Goal: Task Accomplishment & Management: Complete application form

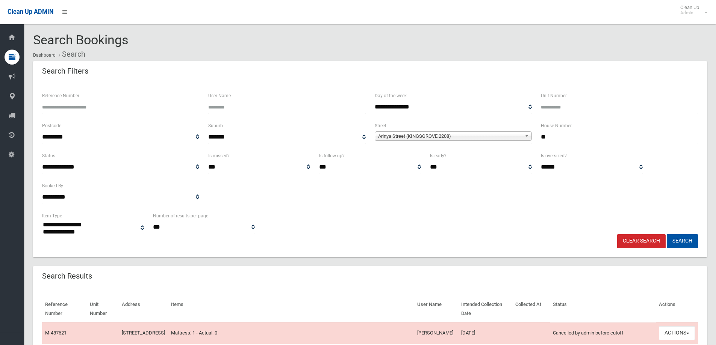
select select
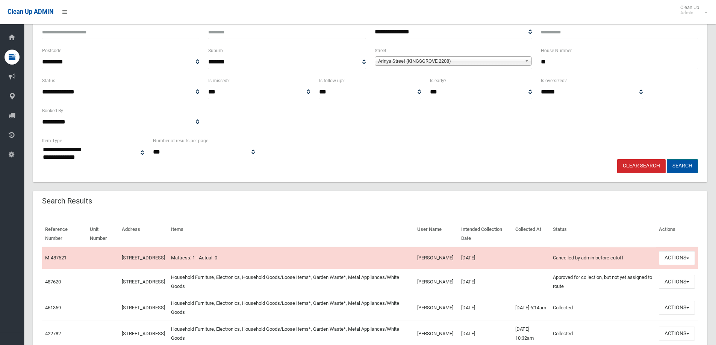
scroll to position [75, 0]
click at [641, 167] on link "Clear Search" at bounding box center [641, 166] width 48 height 14
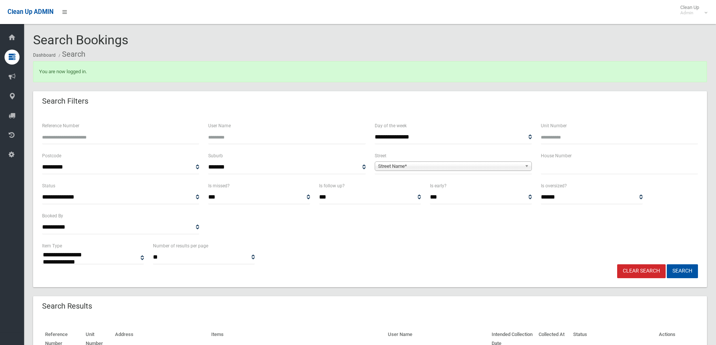
select select
click at [587, 171] on input "text" at bounding box center [619, 167] width 157 height 14
type input "**"
click at [415, 163] on span "Street Name*" at bounding box center [450, 166] width 144 height 9
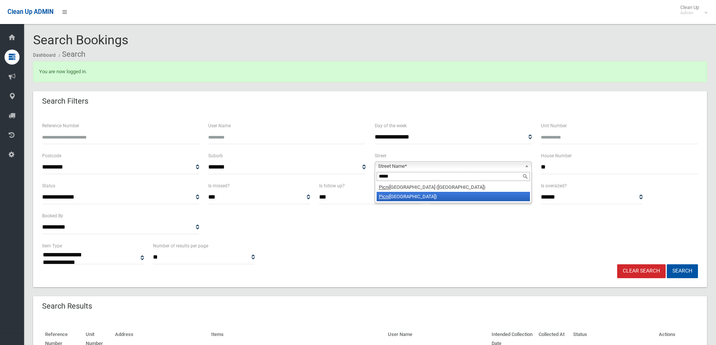
type input "*****"
click at [420, 197] on li "Picni c Point Road (PANANIA 2213)" at bounding box center [452, 196] width 153 height 9
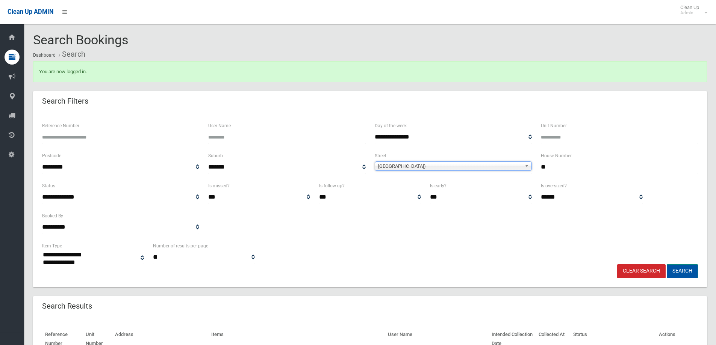
click at [683, 272] on button "Search" at bounding box center [681, 271] width 31 height 14
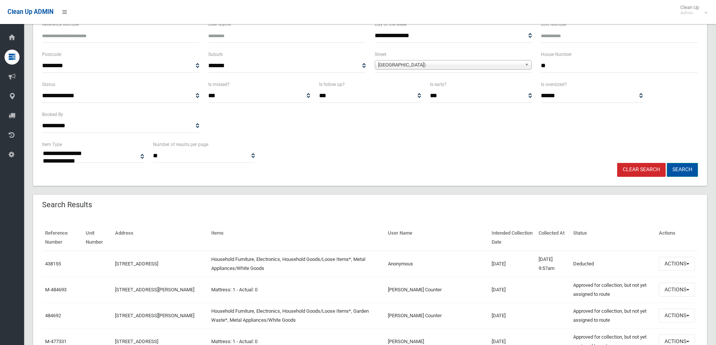
scroll to position [113, 0]
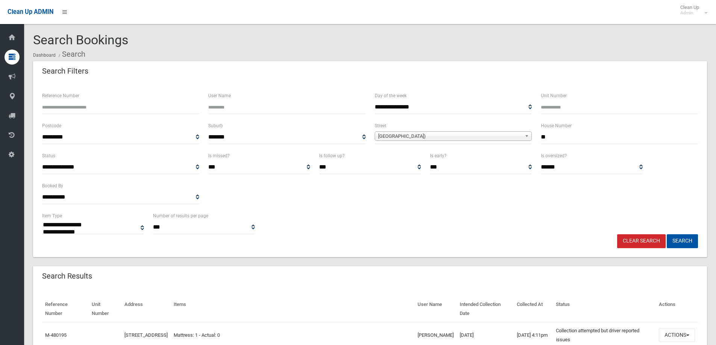
select select
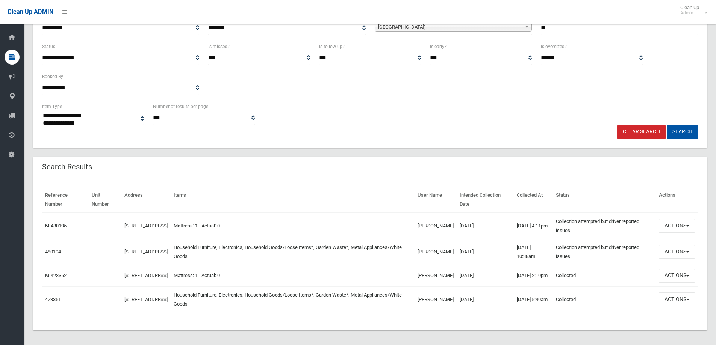
scroll to position [113, 0]
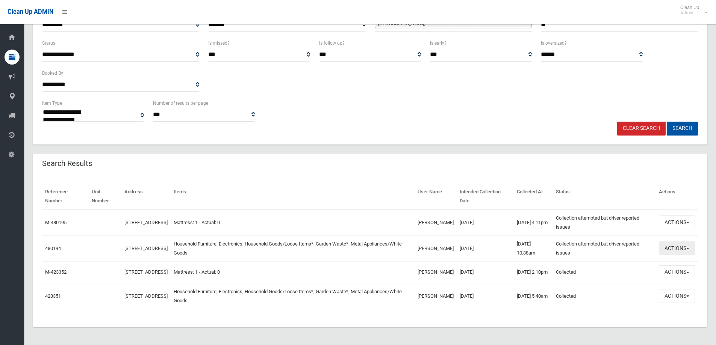
click at [689, 250] on button "Actions" at bounding box center [677, 249] width 36 height 14
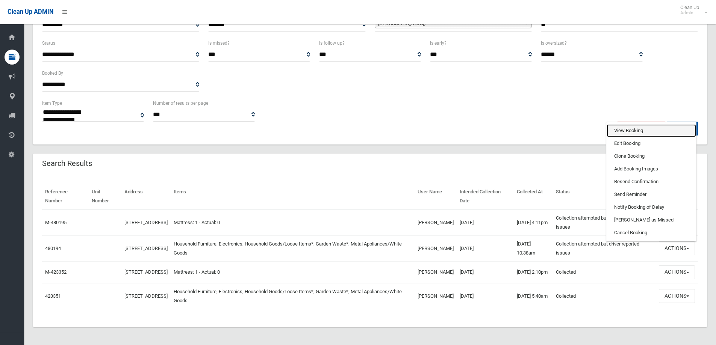
click at [623, 130] on link "View Booking" at bounding box center [650, 130] width 89 height 13
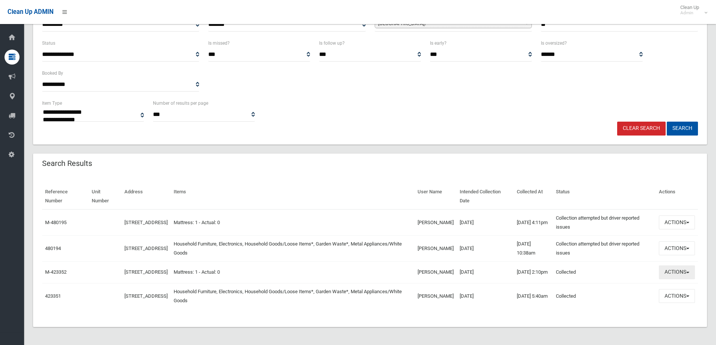
click at [692, 273] on button "Actions" at bounding box center [677, 273] width 36 height 14
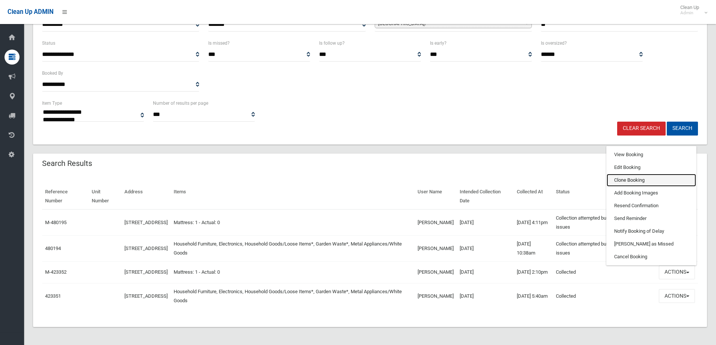
click at [629, 184] on link "Clone Booking" at bounding box center [650, 180] width 89 height 13
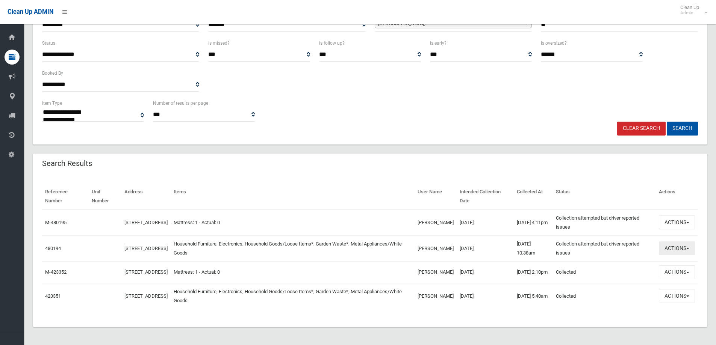
click at [690, 245] on button "Actions" at bounding box center [677, 249] width 36 height 14
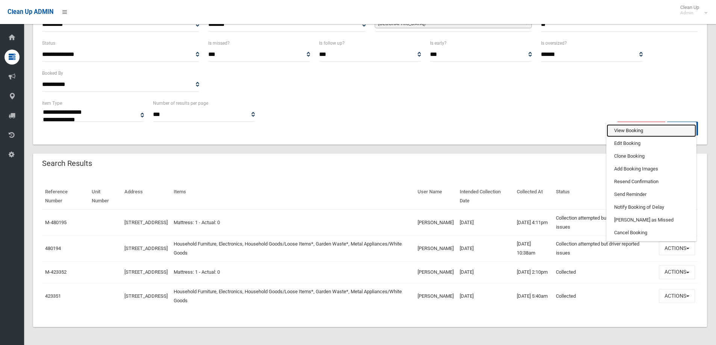
click at [623, 129] on link "View Booking" at bounding box center [650, 130] width 89 height 13
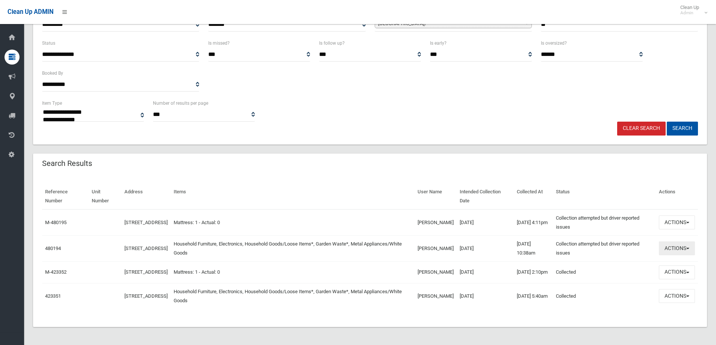
click at [669, 248] on button "Actions" at bounding box center [677, 249] width 36 height 14
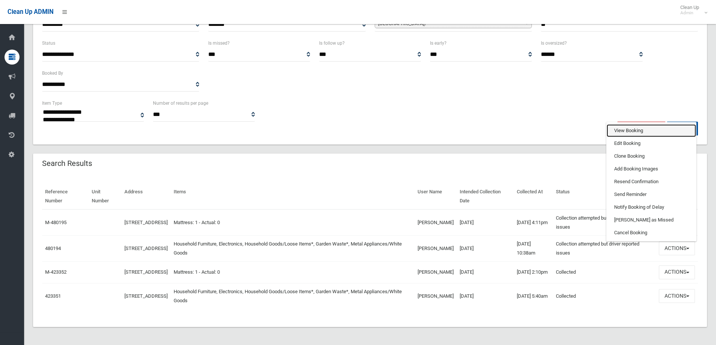
click at [625, 124] on link "View Booking" at bounding box center [650, 130] width 89 height 13
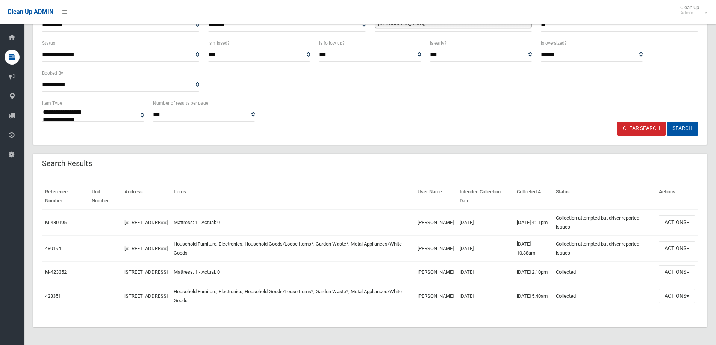
drag, startPoint x: 423, startPoint y: 250, endPoint x: 451, endPoint y: 249, distance: 28.6
click at [451, 249] on tr "480194 20 Picnic Point Road, PANANIA NSW 2213 Household Furniture, Electronics,…" at bounding box center [370, 249] width 656 height 26
click at [398, 224] on td "Mattress: 1 - Actual: 0" at bounding box center [293, 223] width 244 height 26
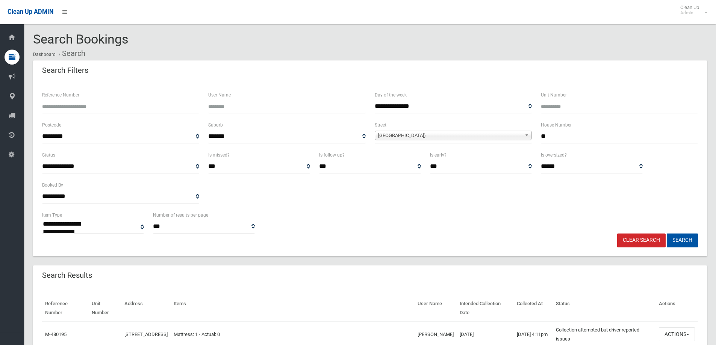
scroll to position [0, 0]
drag, startPoint x: 562, startPoint y: 136, endPoint x: 525, endPoint y: 139, distance: 36.6
click at [525, 139] on div "**********" at bounding box center [370, 136] width 665 height 30
click at [666, 234] on button "Search" at bounding box center [681, 241] width 31 height 14
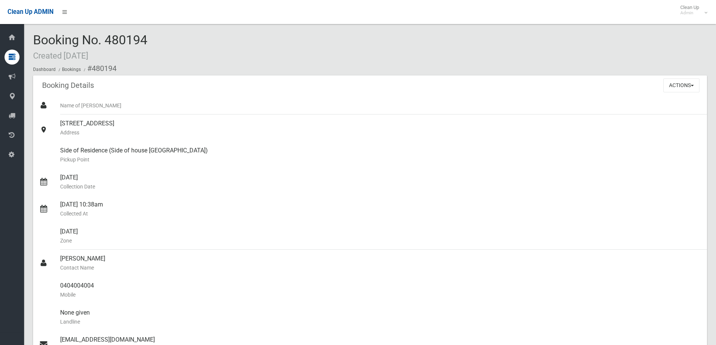
scroll to position [225, 0]
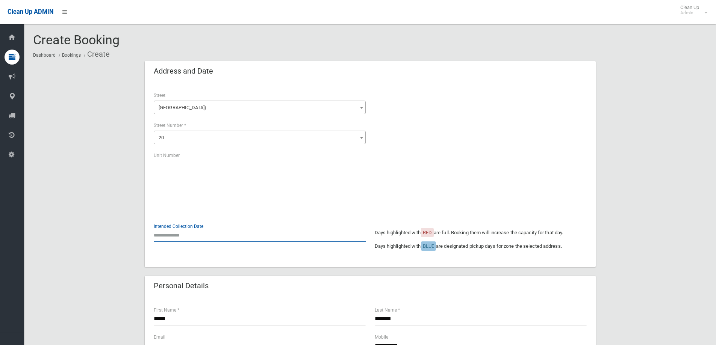
click at [184, 235] on input "text" at bounding box center [260, 235] width 212 height 14
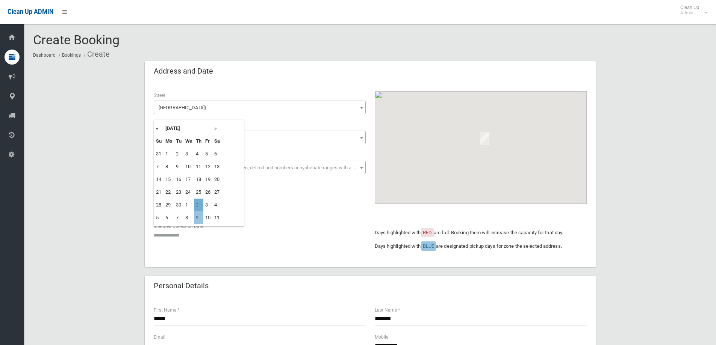
type input "**********"
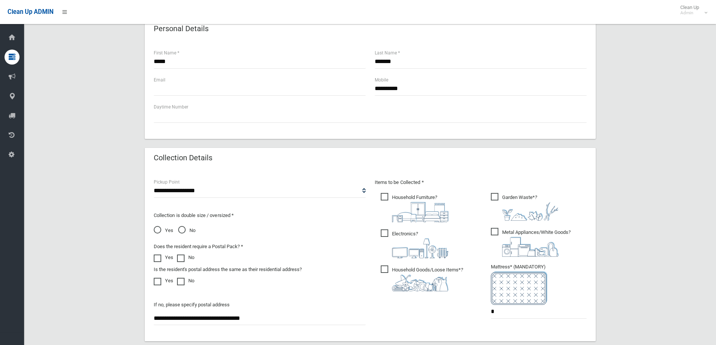
scroll to position [263, 0]
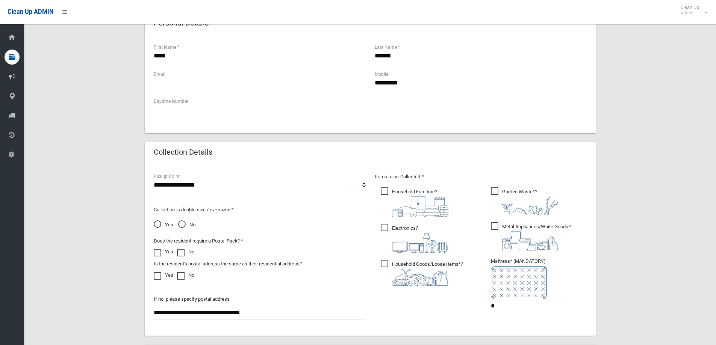
click at [392, 197] on img at bounding box center [420, 206] width 56 height 20
click at [394, 236] on img at bounding box center [420, 243] width 56 height 20
click at [402, 272] on img at bounding box center [420, 277] width 56 height 17
click at [522, 227] on span "Metal Appliances/White Goods ?" at bounding box center [531, 236] width 80 height 29
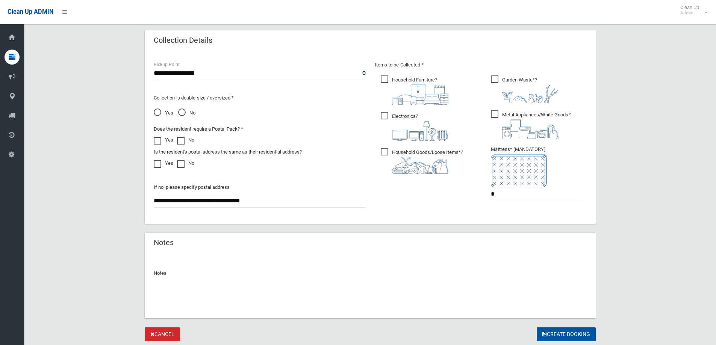
scroll to position [376, 0]
drag, startPoint x: 497, startPoint y: 195, endPoint x: 409, endPoint y: 198, distance: 87.6
click at [409, 198] on div "Items to be Collected * Household Furniture ? *" at bounding box center [480, 135] width 221 height 151
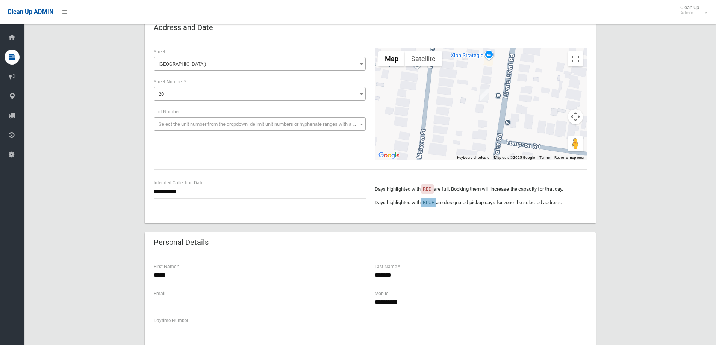
scroll to position [38, 0]
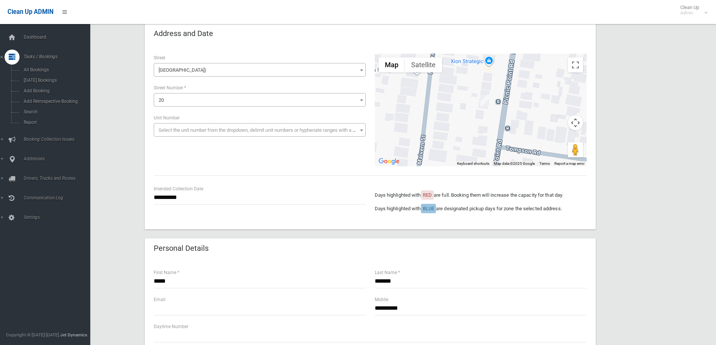
type input "*"
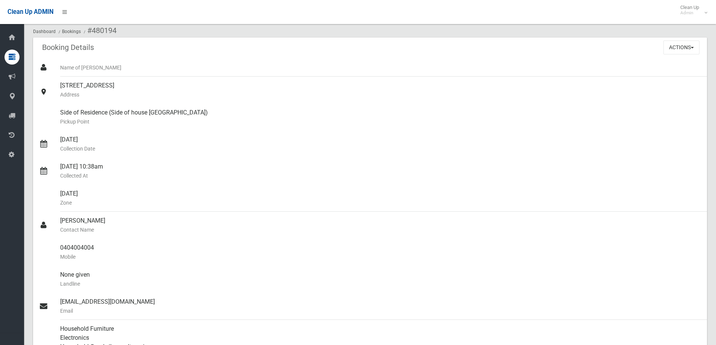
scroll to position [38, 0]
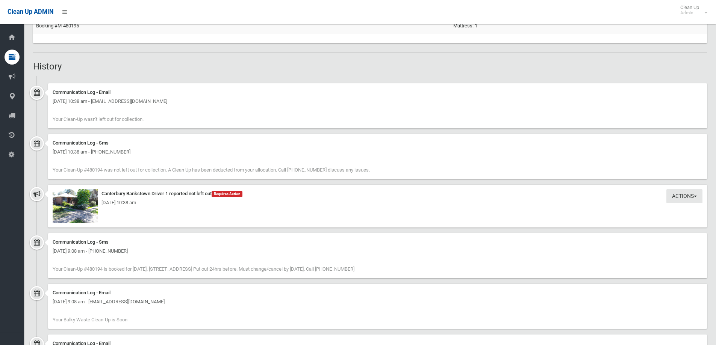
scroll to position [564, 0]
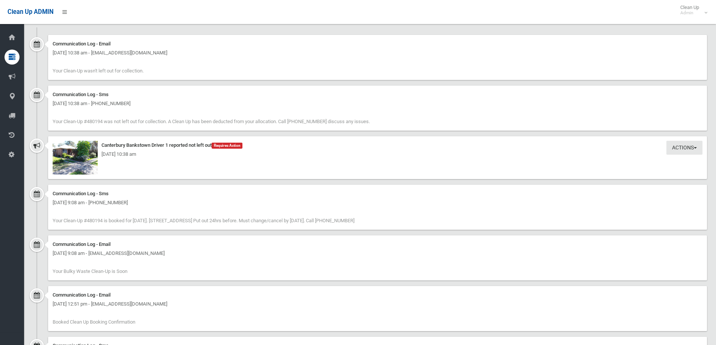
click at [77, 153] on div "[DATE] 10:38 am" at bounding box center [378, 154] width 650 height 9
click at [82, 158] on div "[DATE] 10:38 am" at bounding box center [378, 154] width 650 height 9
click at [85, 169] on img at bounding box center [75, 158] width 45 height 34
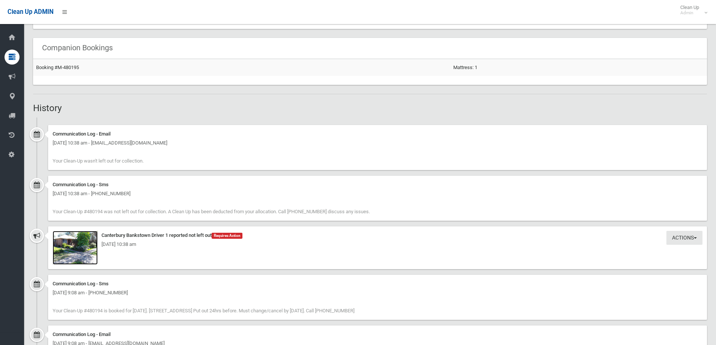
scroll to position [451, 0]
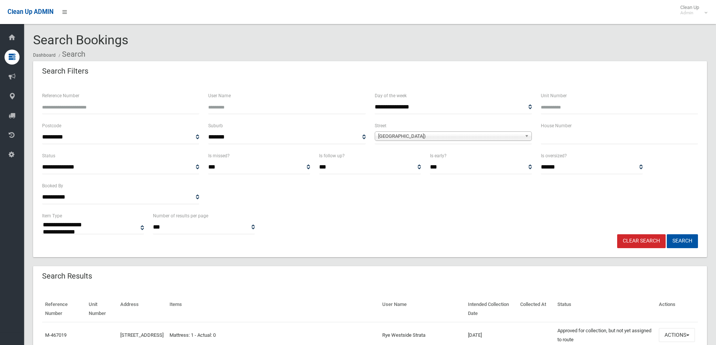
select select
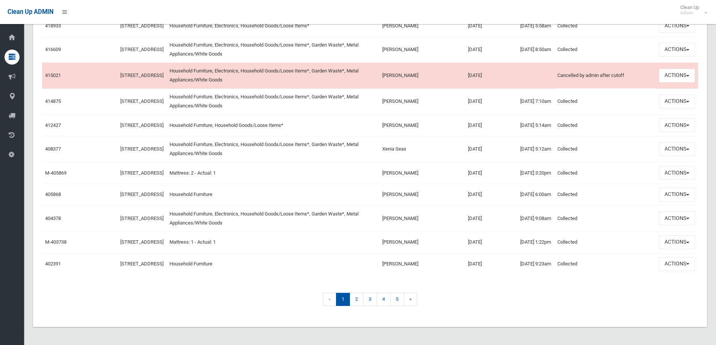
scroll to position [2658, 0]
click at [353, 300] on link "2" at bounding box center [356, 299] width 14 height 13
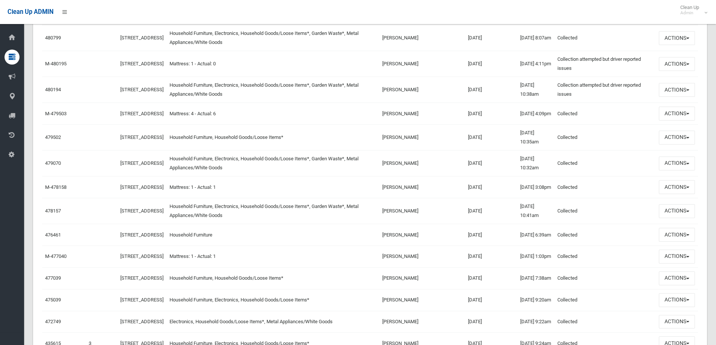
scroll to position [366, 0]
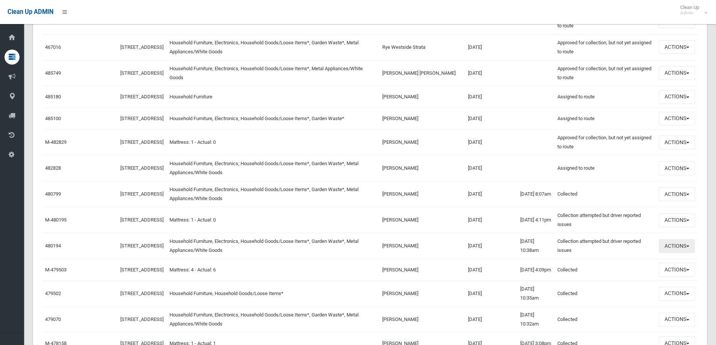
click at [678, 253] on button "Actions" at bounding box center [677, 246] width 36 height 14
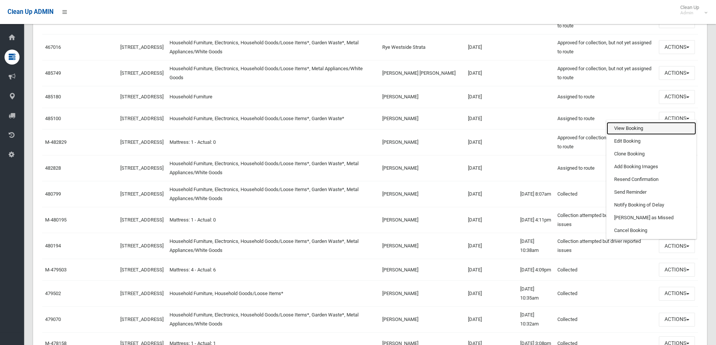
click at [617, 133] on link "View Booking" at bounding box center [650, 128] width 89 height 13
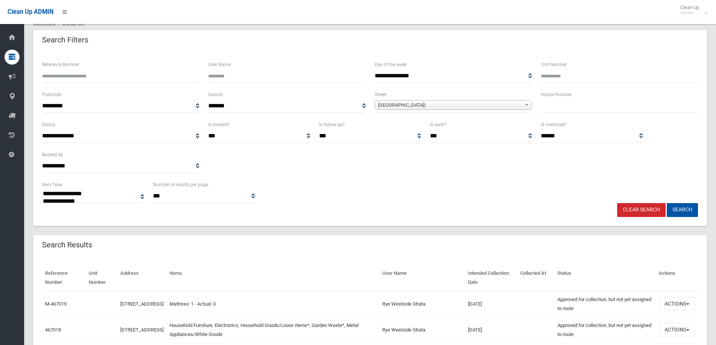
scroll to position [28, 0]
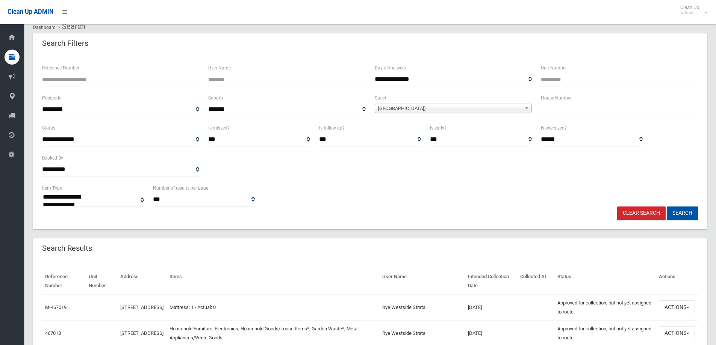
click at [596, 112] on input "text" at bounding box center [619, 110] width 157 height 14
type input "**"
click at [689, 218] on button "Search" at bounding box center [681, 214] width 31 height 14
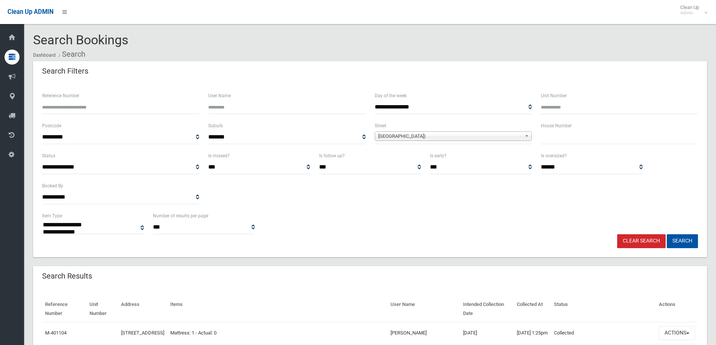
select select
click at [221, 107] on input "User Name" at bounding box center [286, 107] width 157 height 14
type input "*********"
click at [666, 234] on button "Search" at bounding box center [681, 241] width 31 height 14
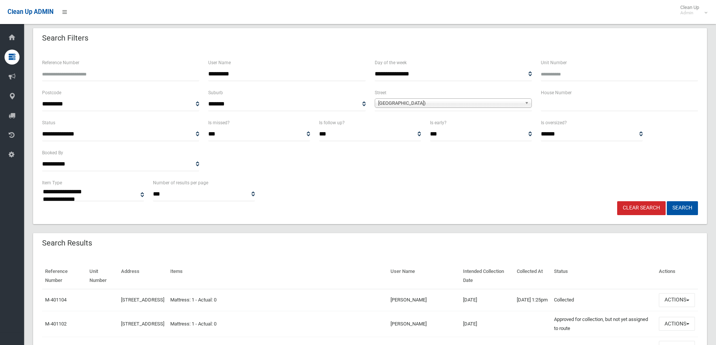
scroll to position [75, 0]
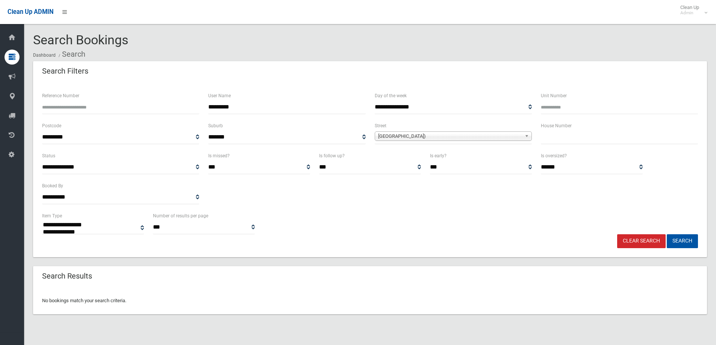
select select
click at [257, 109] on input "*********" at bounding box center [286, 107] width 157 height 14
click at [446, 139] on span "Picnic Point Road (PANANIA 2213)" at bounding box center [450, 136] width 144 height 9
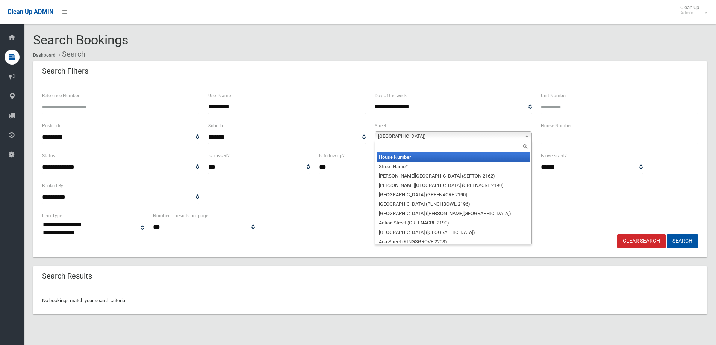
click at [396, 154] on li "House Number" at bounding box center [452, 157] width 153 height 9
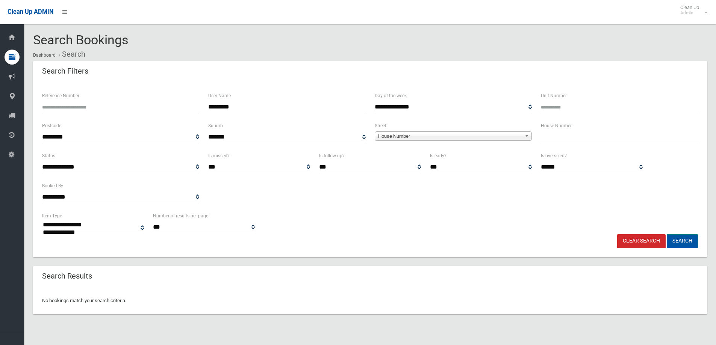
click at [693, 243] on button "Search" at bounding box center [681, 241] width 31 height 14
select select
click at [685, 242] on button "Search" at bounding box center [681, 241] width 31 height 14
select select
drag, startPoint x: 0, startPoint y: 0, endPoint x: 185, endPoint y: 107, distance: 213.7
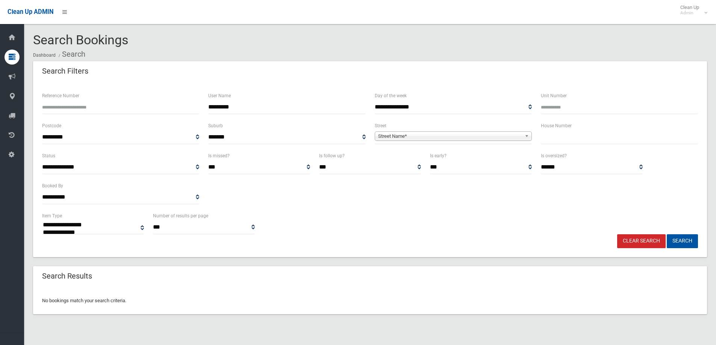
click at [185, 107] on div "**********" at bounding box center [370, 106] width 665 height 30
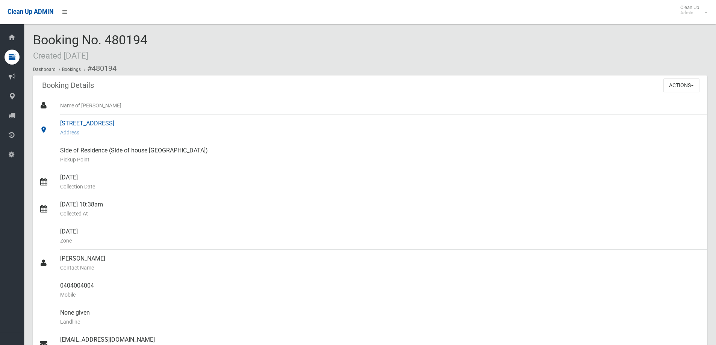
drag, startPoint x: 176, startPoint y: 122, endPoint x: 60, endPoint y: 124, distance: 115.4
click at [60, 124] on div "[STREET_ADDRESS] Address" at bounding box center [380, 128] width 641 height 27
copy div "[STREET_ADDRESS]"
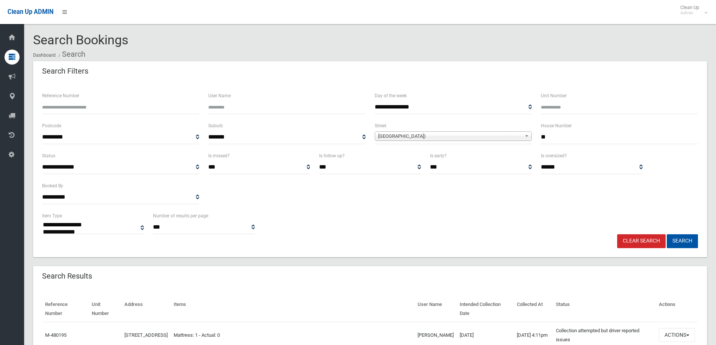
select select
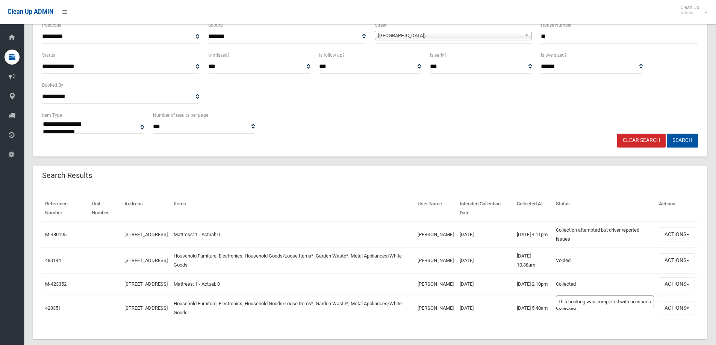
scroll to position [113, 0]
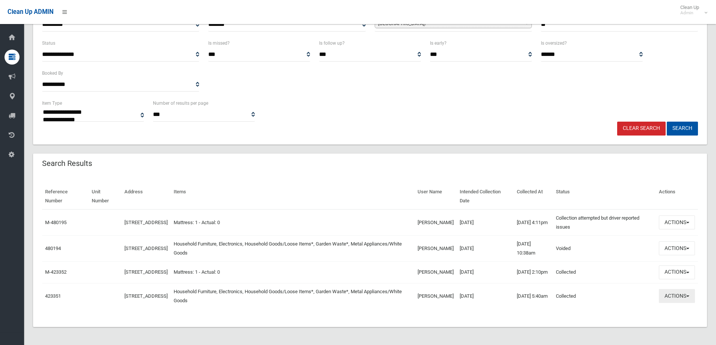
click at [678, 302] on button "Actions" at bounding box center [677, 296] width 36 height 14
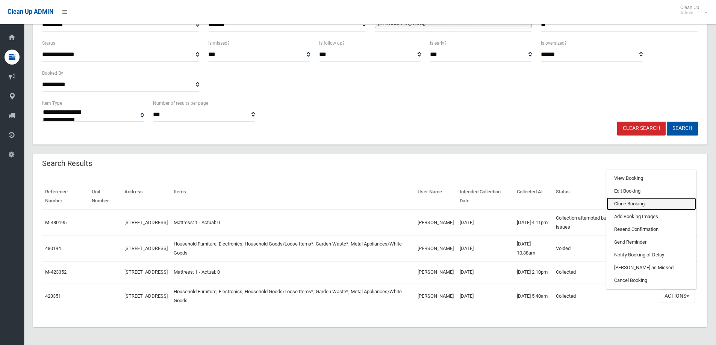
click at [625, 208] on link "Clone Booking" at bounding box center [650, 204] width 89 height 13
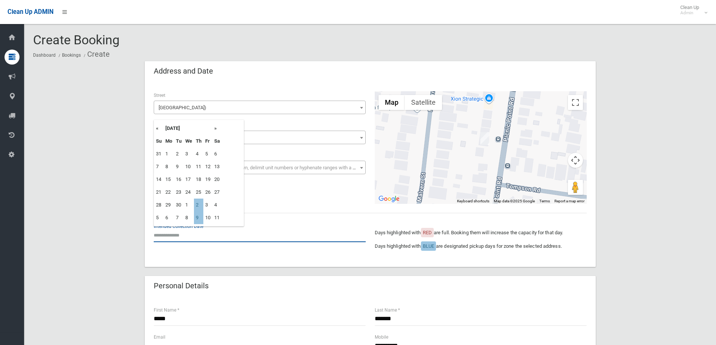
click at [172, 241] on input "text" at bounding box center [260, 235] width 212 height 14
click at [200, 203] on td "2" at bounding box center [198, 205] width 9 height 13
type input "**********"
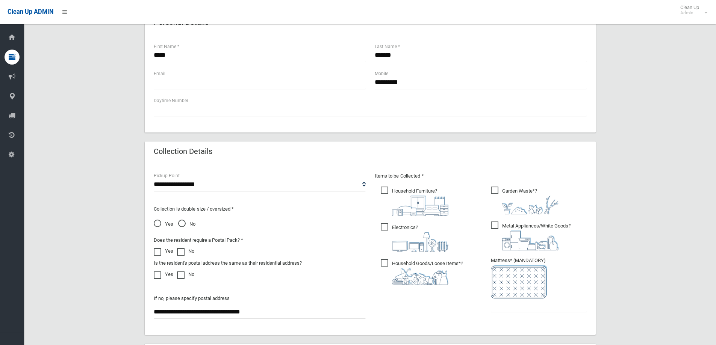
scroll to position [301, 0]
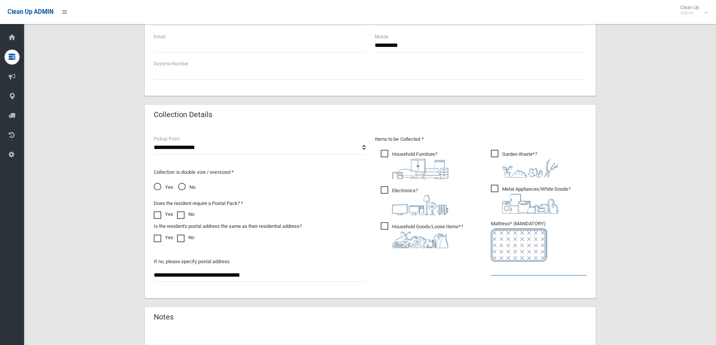
click at [505, 272] on input "text" at bounding box center [539, 269] width 96 height 14
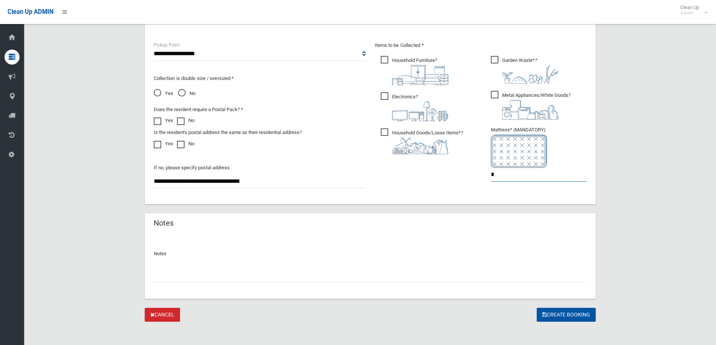
scroll to position [398, 0]
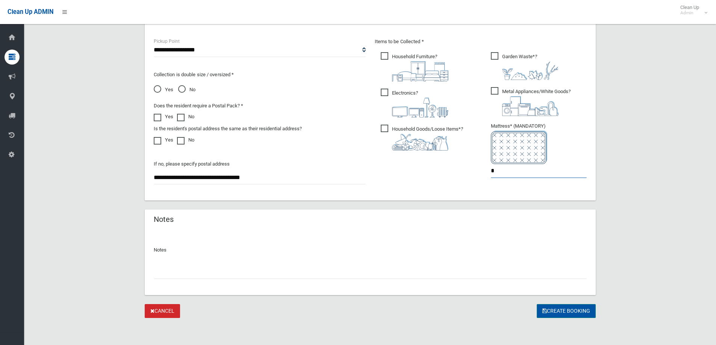
type input "*"
click at [571, 307] on button "Create Booking" at bounding box center [565, 311] width 59 height 14
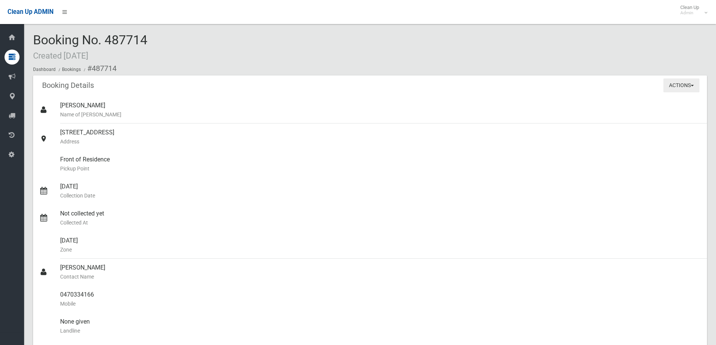
click at [669, 91] on button "Actions" at bounding box center [681, 86] width 36 height 14
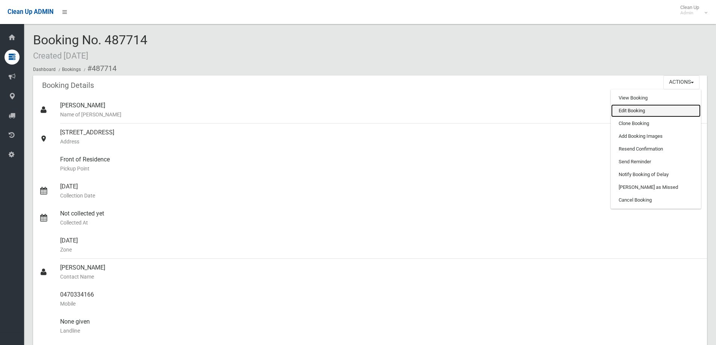
click at [642, 113] on link "Edit Booking" at bounding box center [655, 110] width 89 height 13
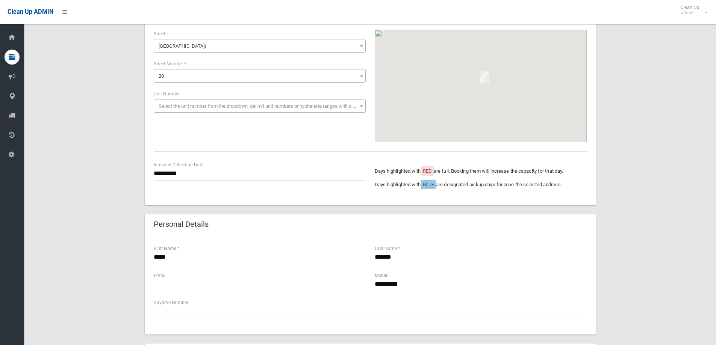
scroll to position [263, 0]
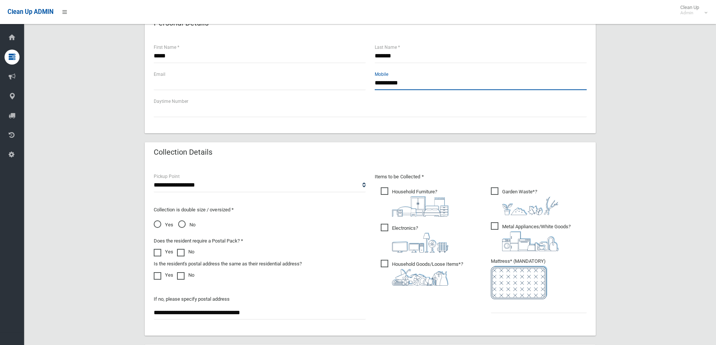
drag, startPoint x: 388, startPoint y: 85, endPoint x: 289, endPoint y: 79, distance: 99.3
click at [289, 79] on div "**********" at bounding box center [370, 83] width 442 height 27
paste input "**********"
click at [381, 85] on input "**********" at bounding box center [481, 83] width 212 height 14
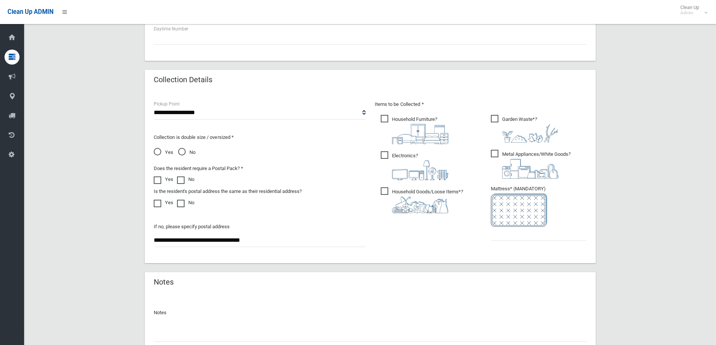
scroll to position [338, 0]
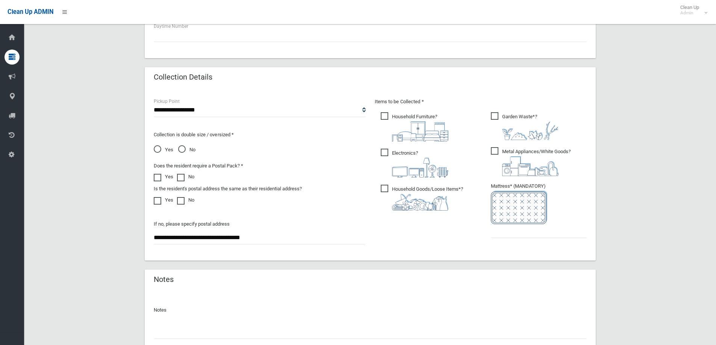
type input "**********"
click at [506, 231] on input "text" at bounding box center [539, 231] width 96 height 14
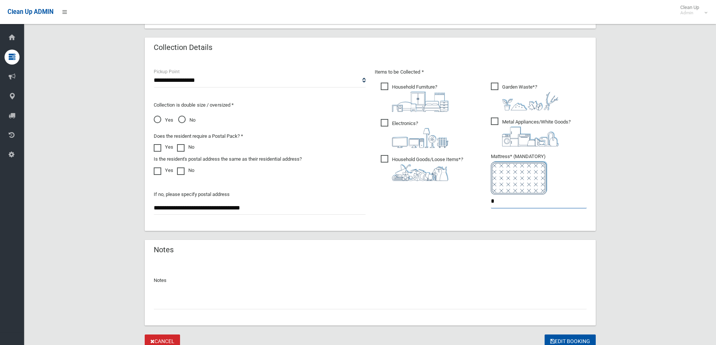
scroll to position [398, 0]
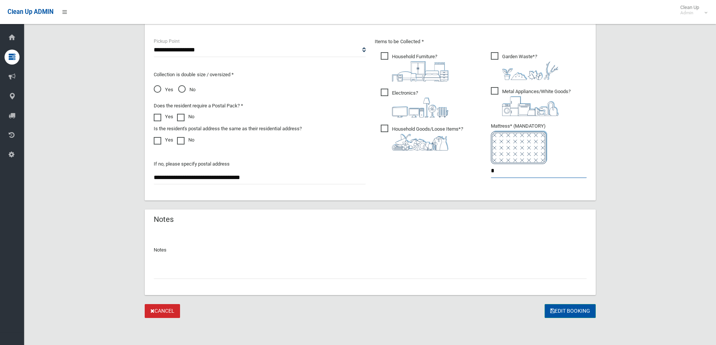
type input "*"
click at [574, 312] on button "Edit Booking" at bounding box center [569, 311] width 51 height 14
